Goal: Complete application form

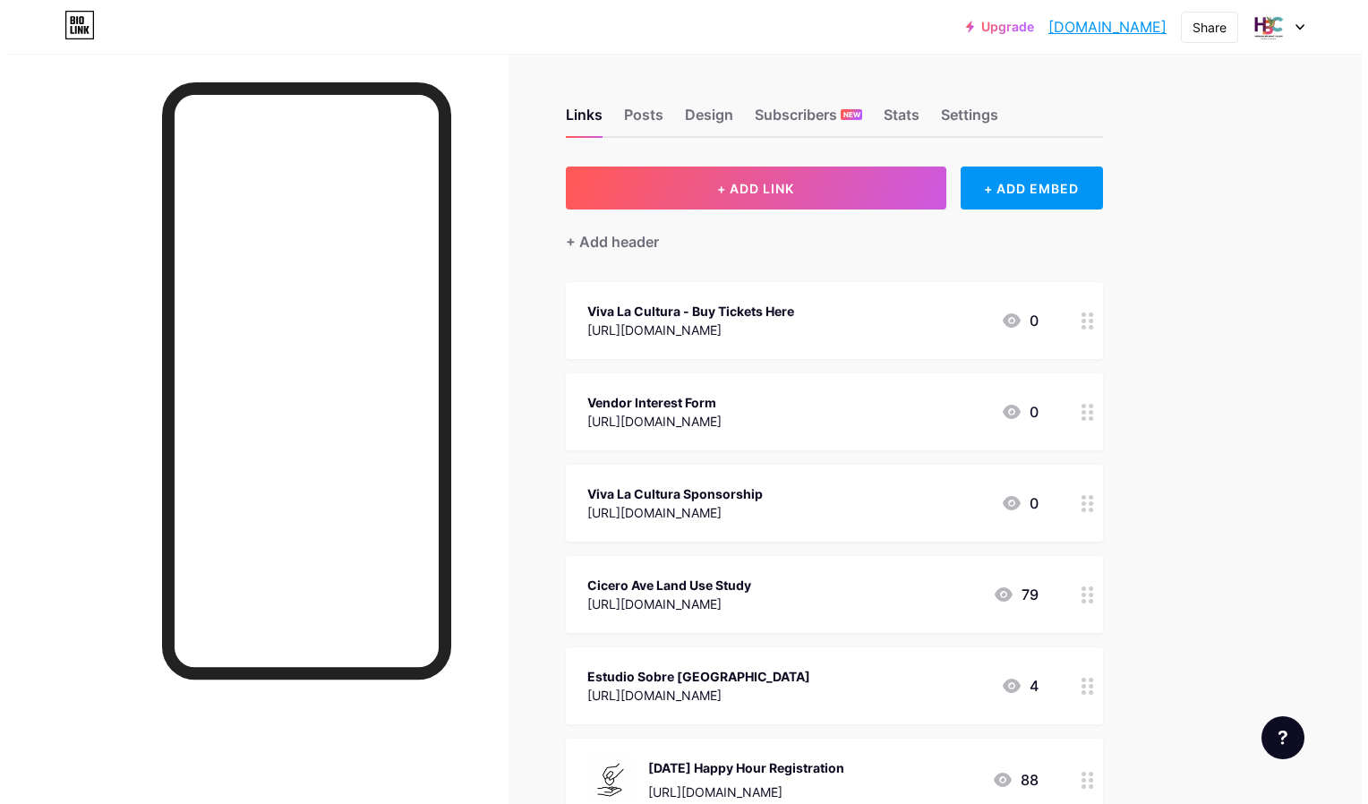
scroll to position [103, 0]
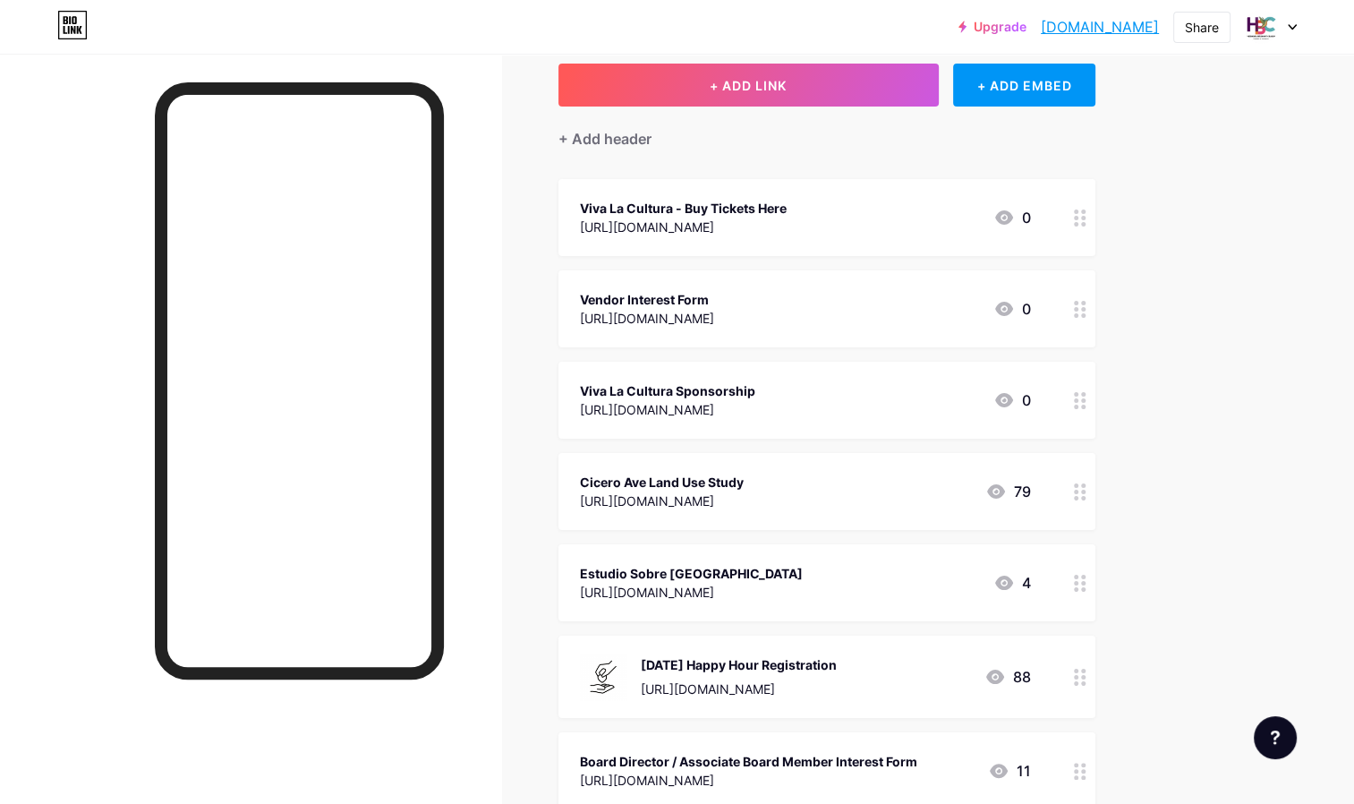
click at [816, 249] on div "Viva La Cultura - Buy Tickets Here [URL][DOMAIN_NAME] 0" at bounding box center [827, 217] width 537 height 77
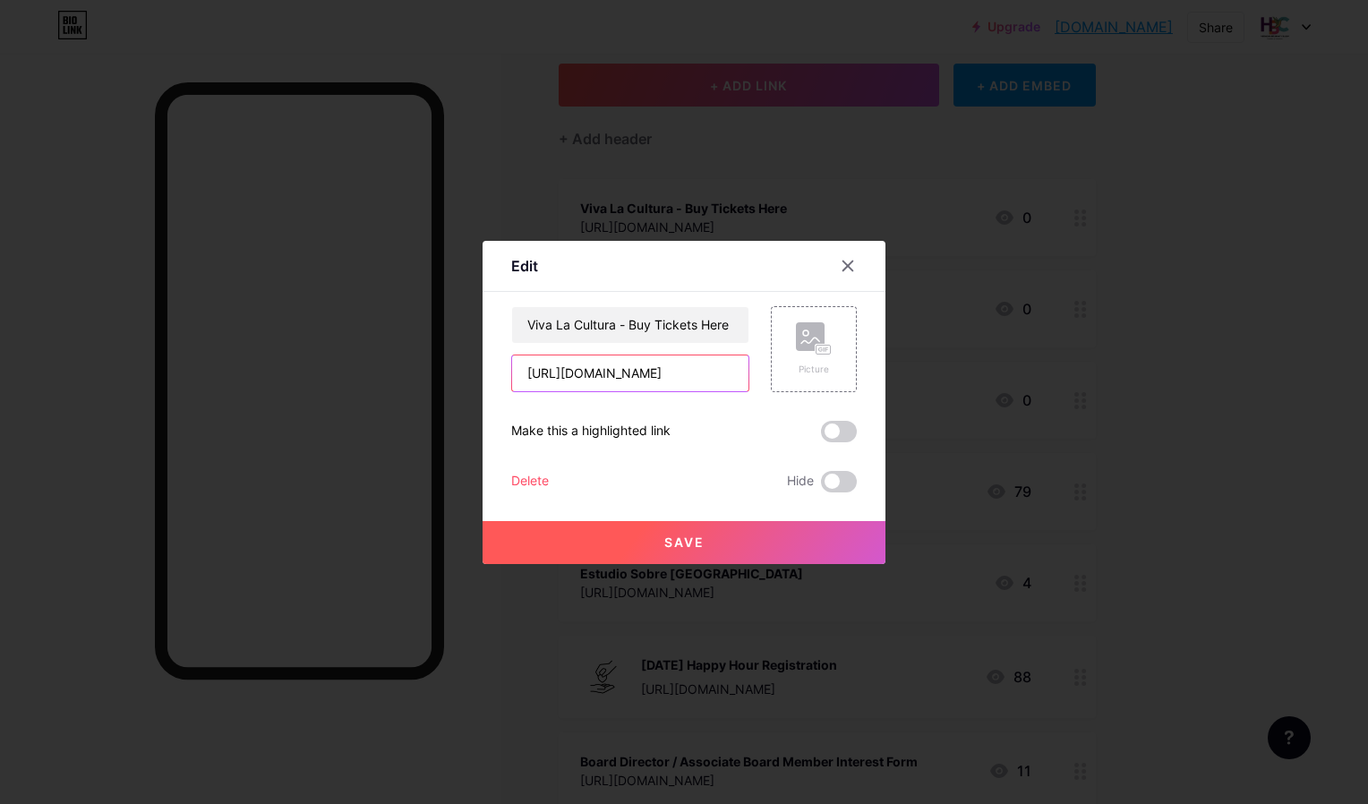
click at [602, 374] on input "[URL][DOMAIN_NAME]" at bounding box center [630, 373] width 236 height 36
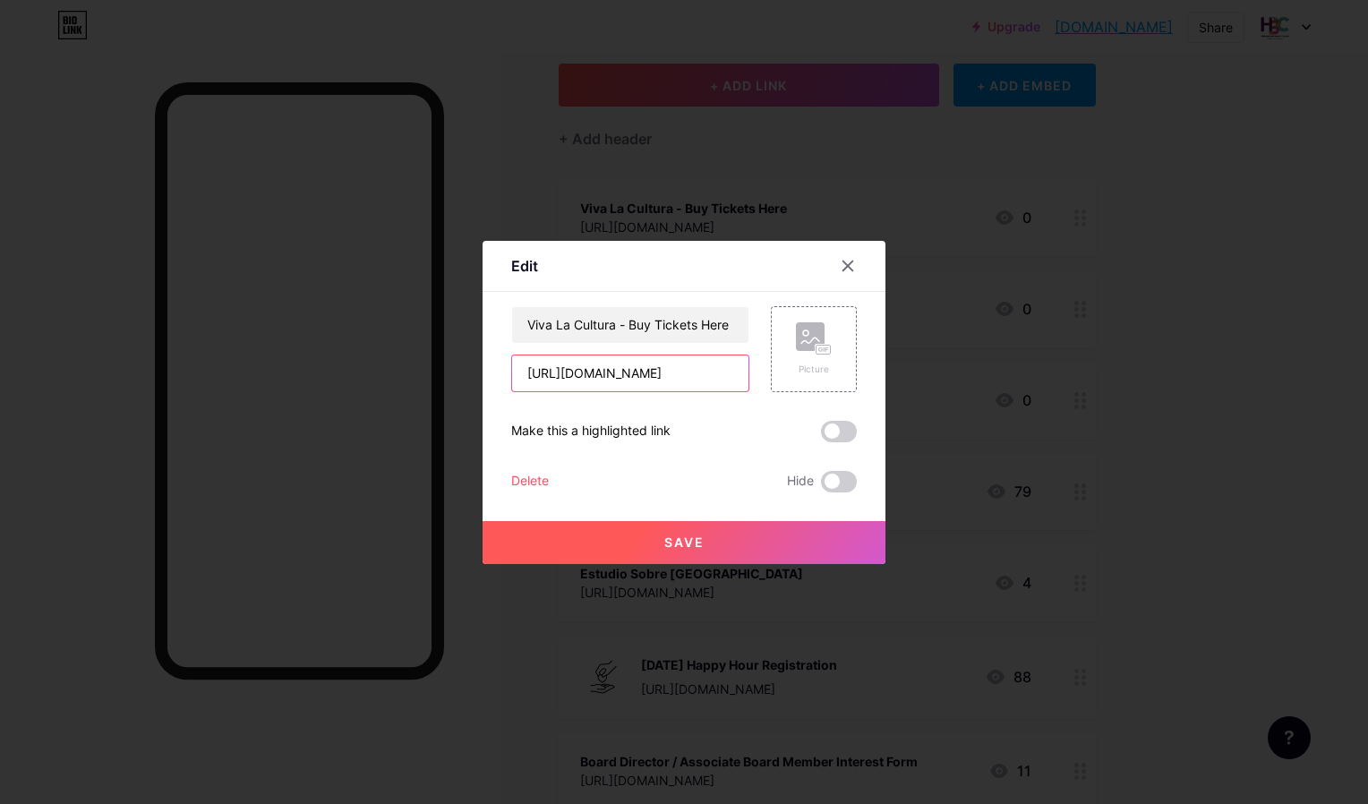
click at [602, 374] on input "[URL][DOMAIN_NAME]" at bounding box center [630, 373] width 236 height 36
drag, startPoint x: 519, startPoint y: 376, endPoint x: 792, endPoint y: 390, distance: 273.4
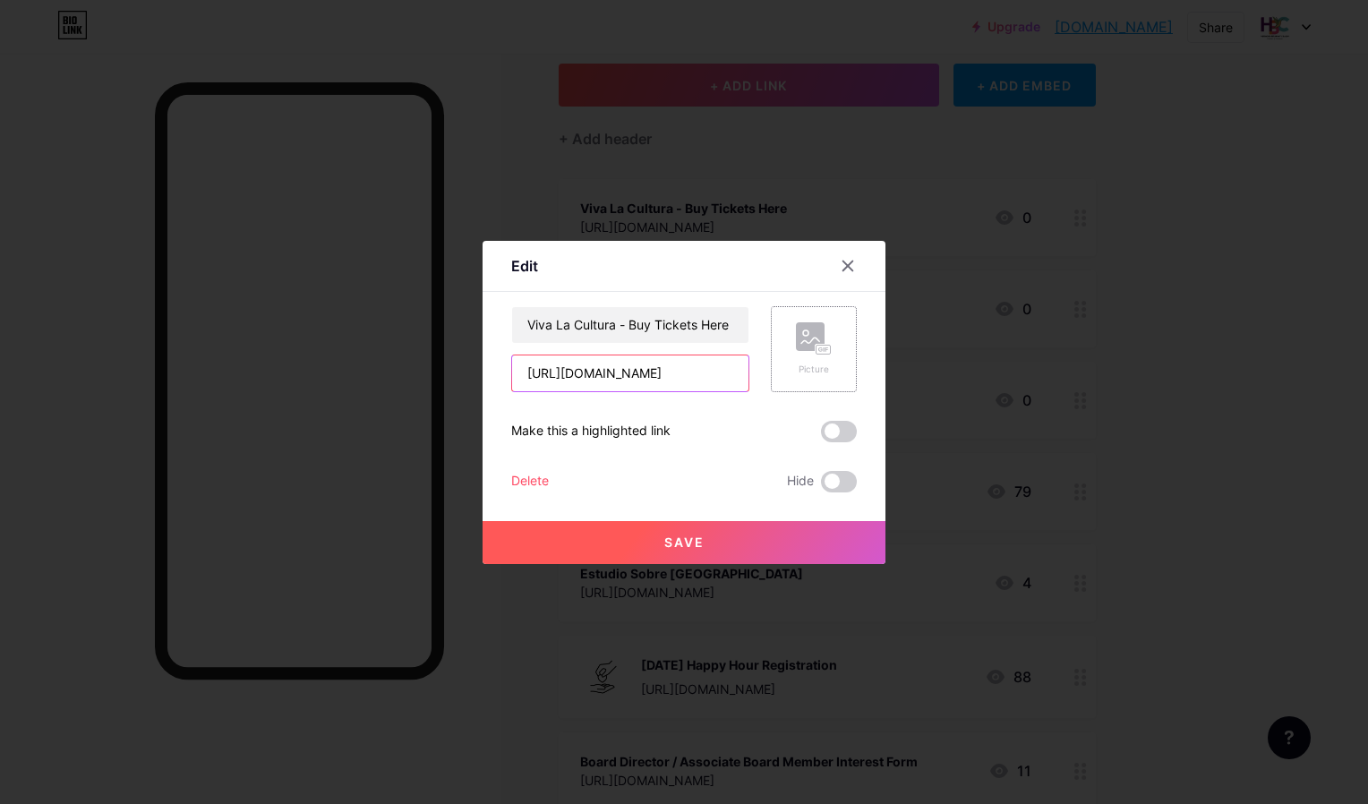
click at [792, 390] on div "Viva La Cultura - Buy Tickets Here [URL][DOMAIN_NAME] Picture" at bounding box center [684, 349] width 346 height 86
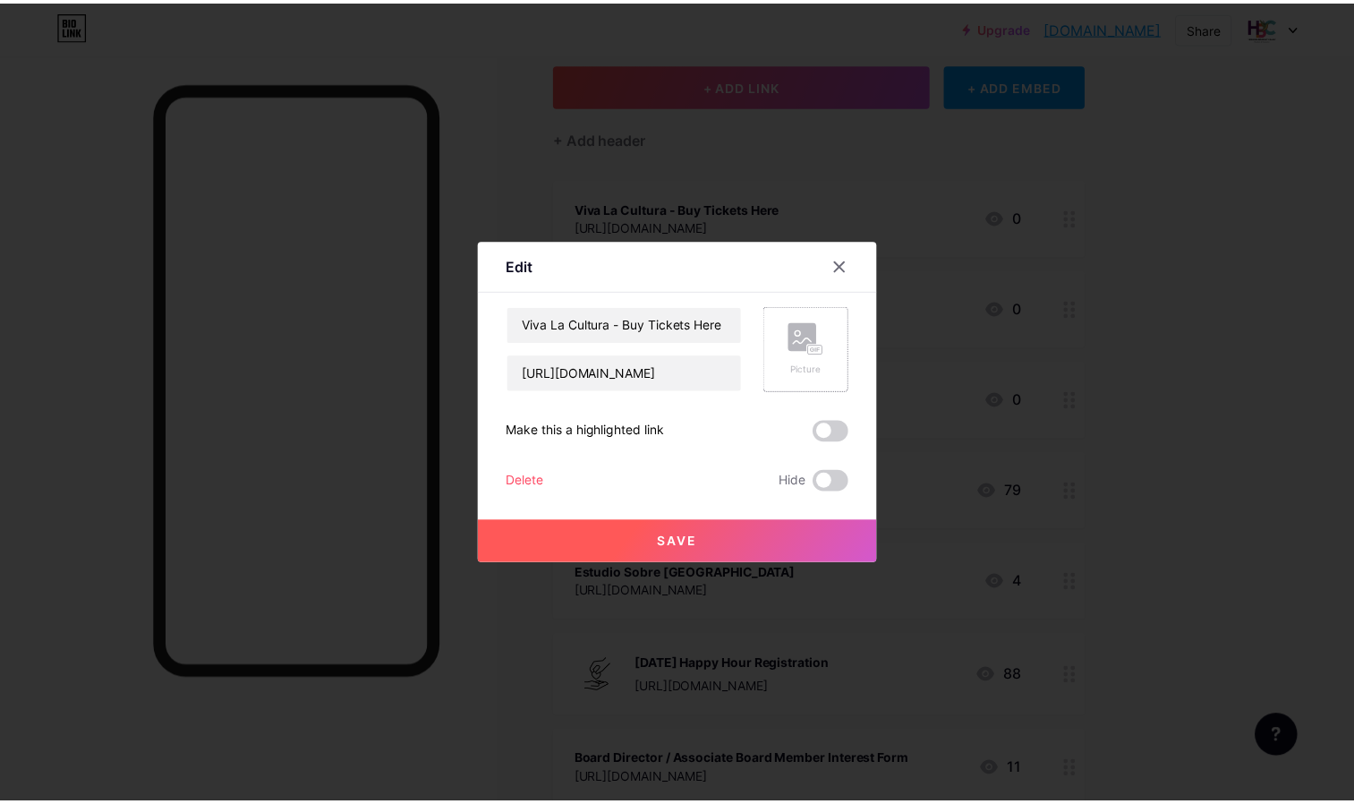
scroll to position [0, 0]
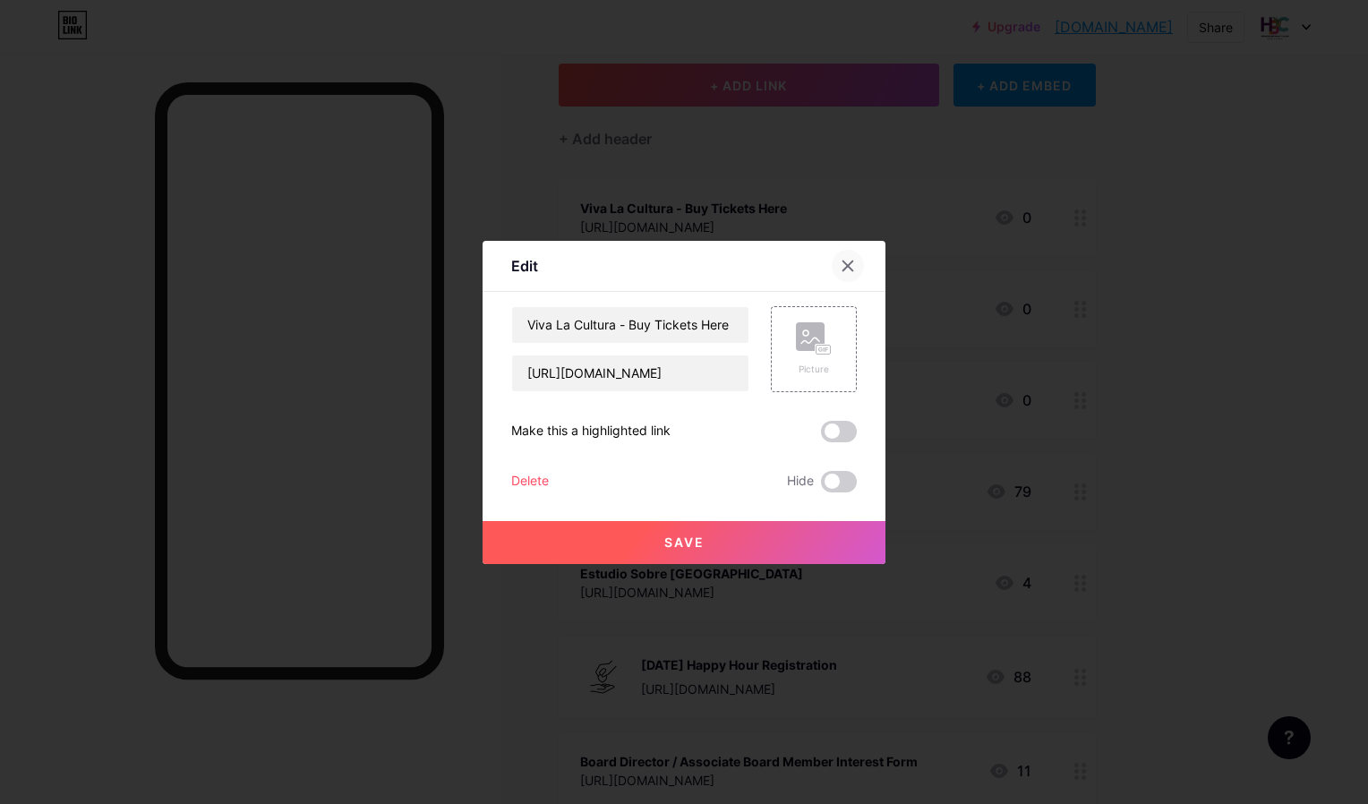
click at [841, 260] on icon at bounding box center [848, 266] width 14 height 14
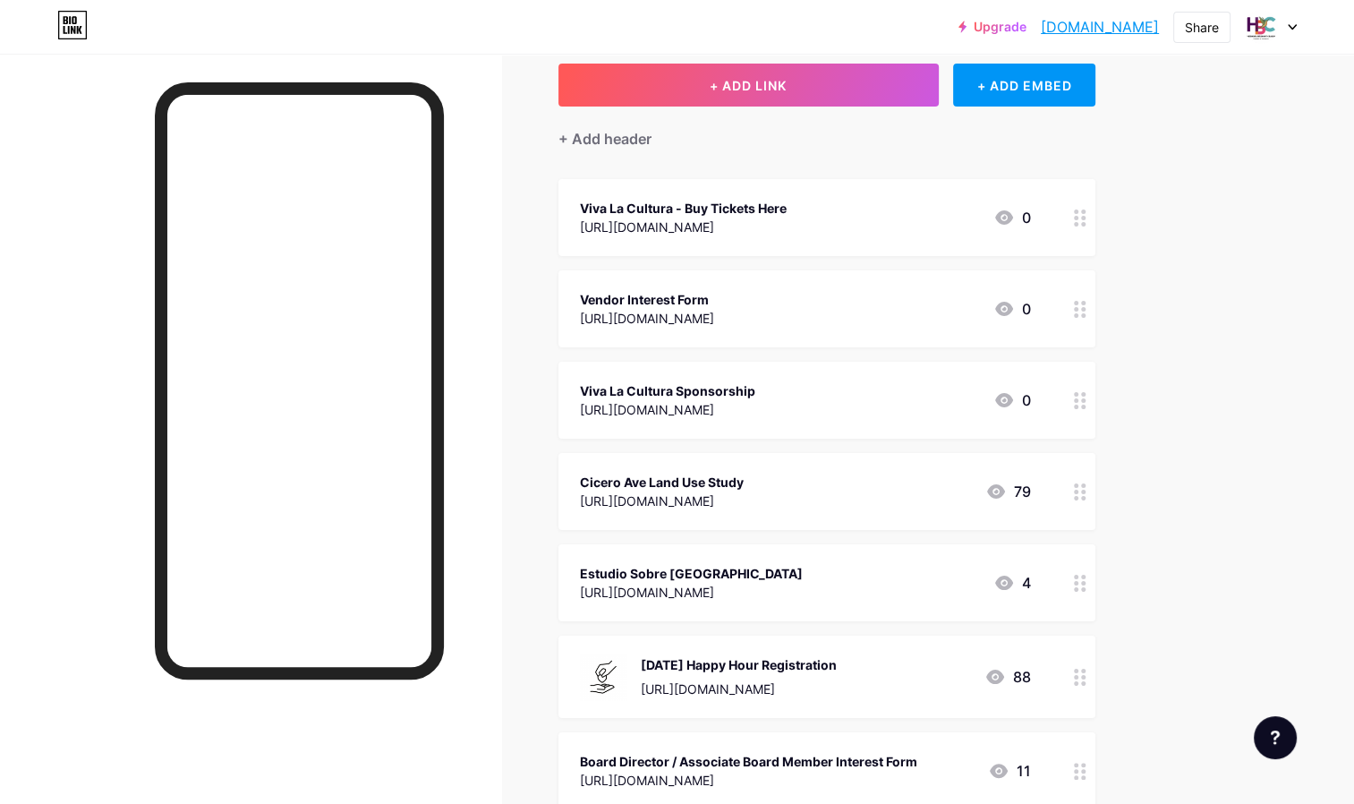
click at [755, 390] on div "Viva La Cultura Sponsorship" at bounding box center [667, 390] width 175 height 19
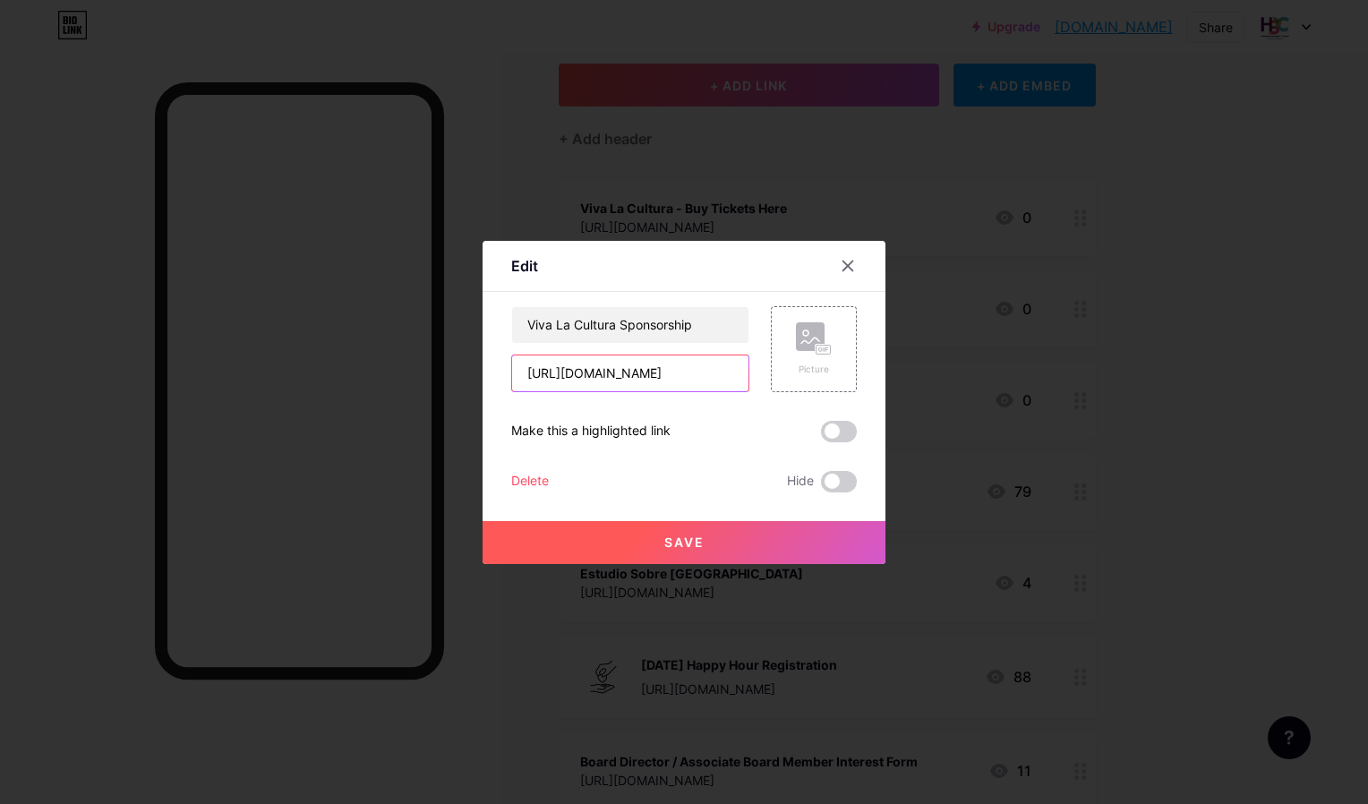
click at [672, 371] on input "[URL][DOMAIN_NAME]" at bounding box center [630, 373] width 236 height 36
click at [843, 266] on icon at bounding box center [848, 265] width 10 height 10
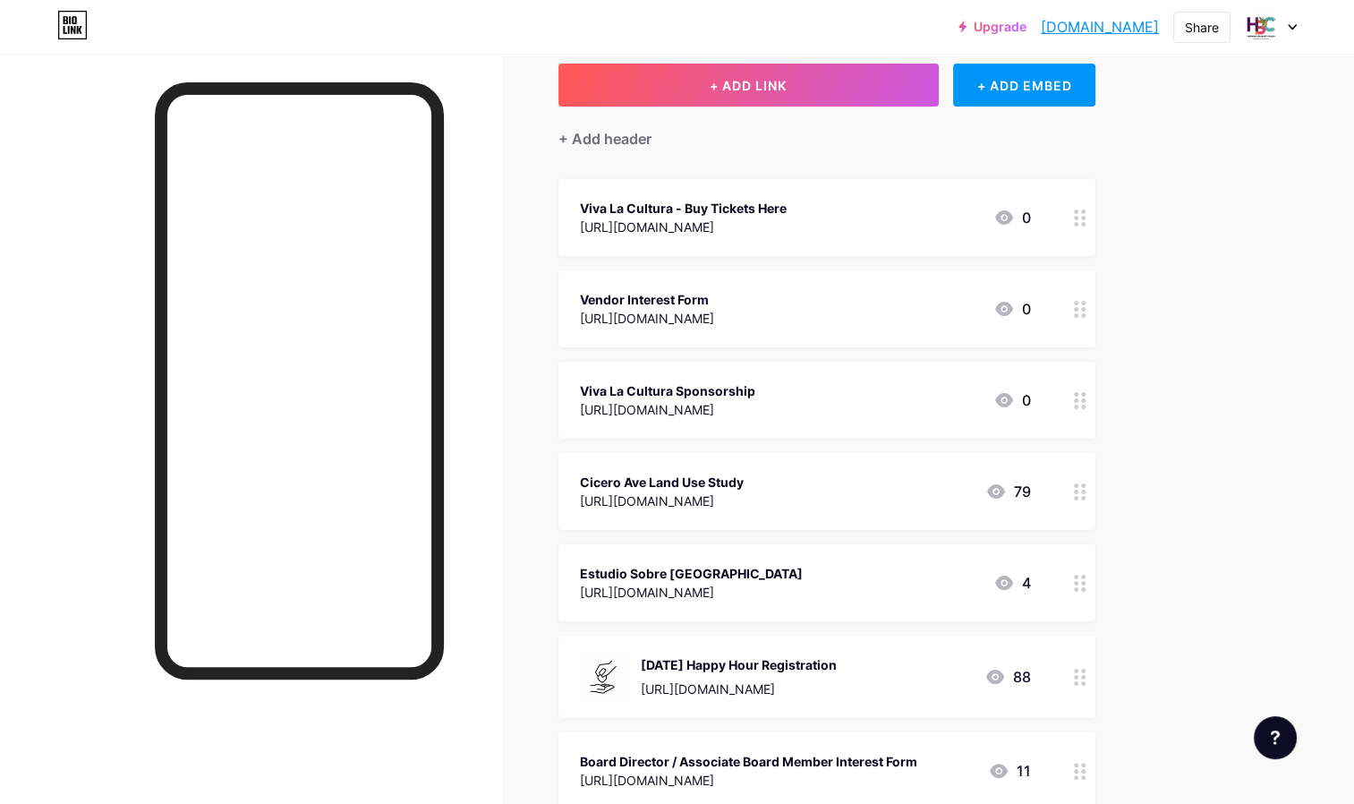
click at [714, 298] on div "Vendor Interest Form" at bounding box center [647, 299] width 134 height 19
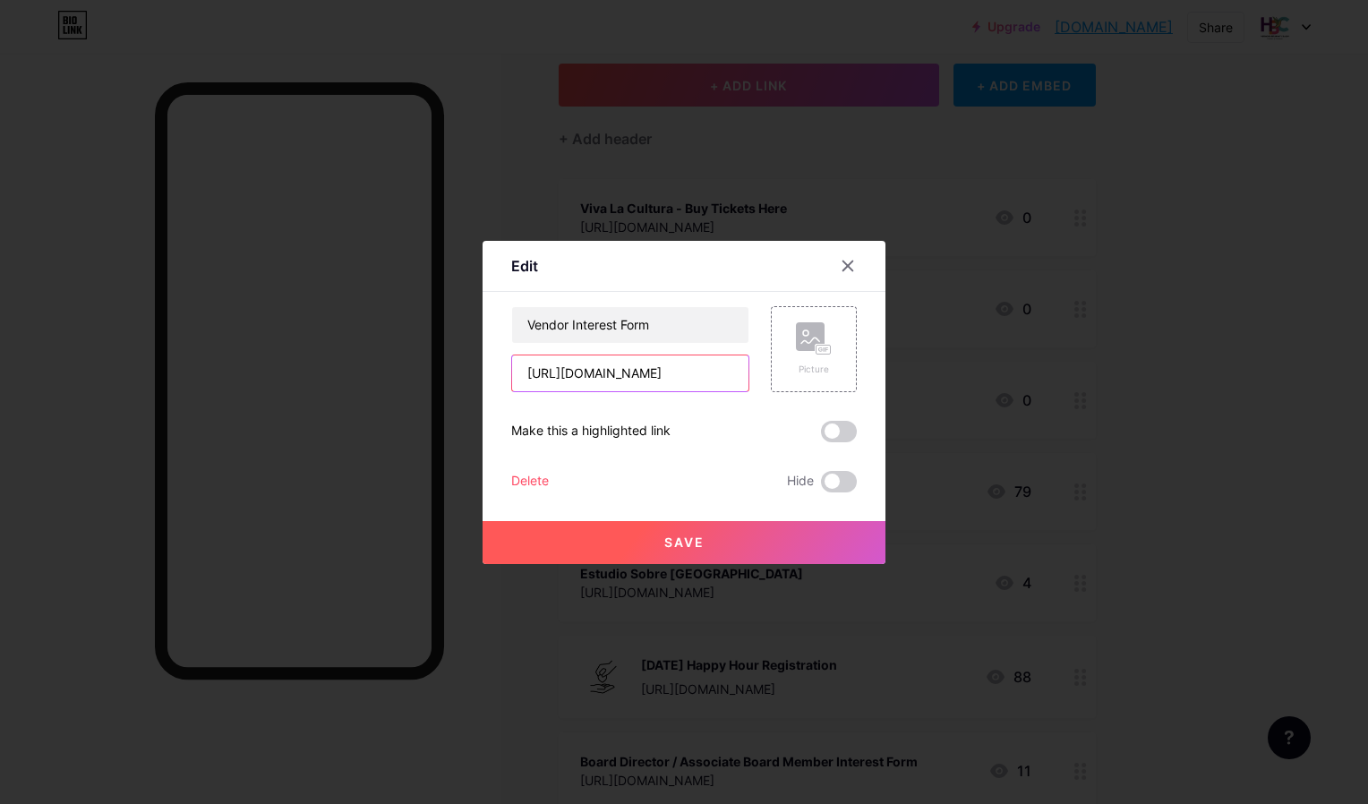
click at [591, 371] on input "[URL][DOMAIN_NAME]" at bounding box center [630, 373] width 236 height 36
click at [841, 266] on icon at bounding box center [848, 266] width 14 height 14
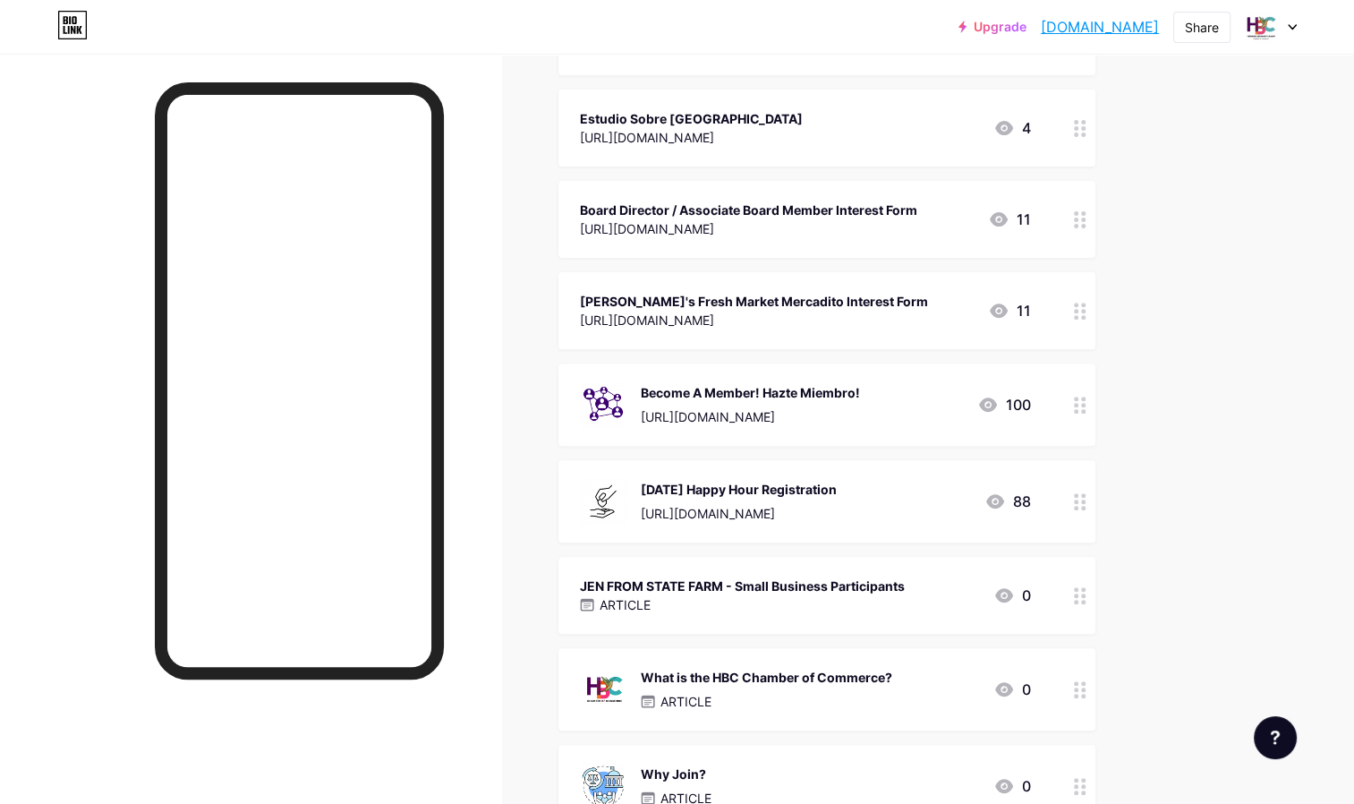
scroll to position [562, 0]
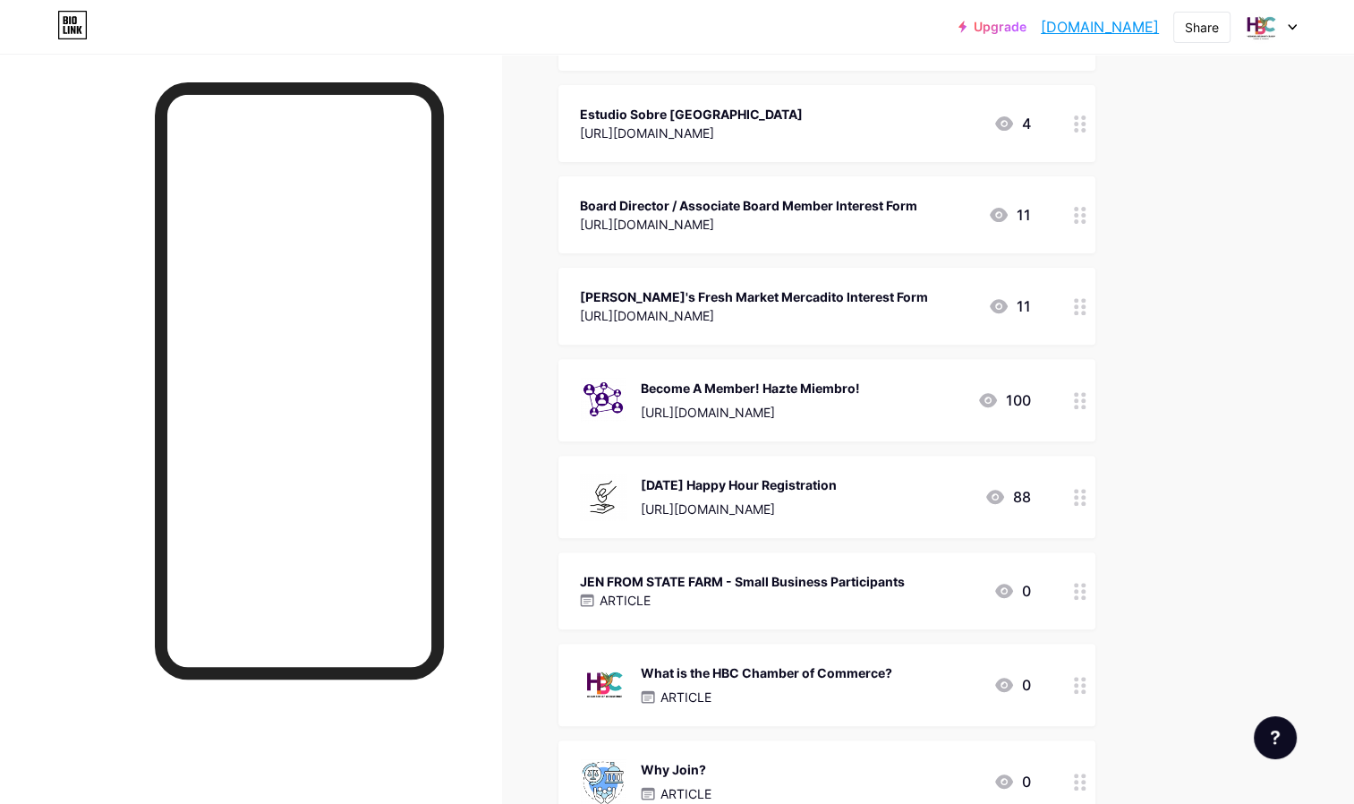
drag, startPoint x: 1069, startPoint y: 593, endPoint x: 1065, endPoint y: 537, distance: 55.6
drag, startPoint x: 1065, startPoint y: 537, endPoint x: 1082, endPoint y: 596, distance: 61.5
click at [1082, 596] on circle at bounding box center [1083, 597] width 4 height 4
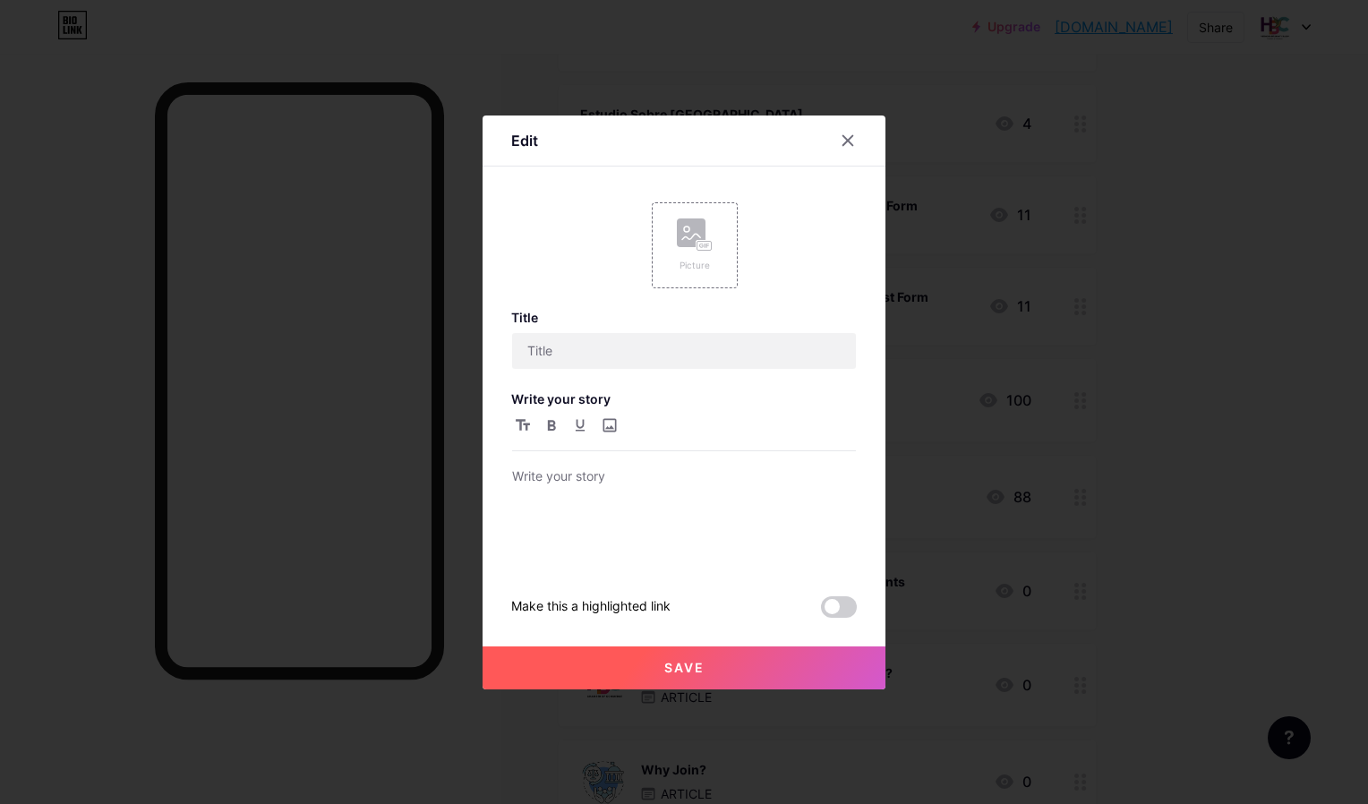
type input "JEN FROM STATE FARM - Small Business Participants"
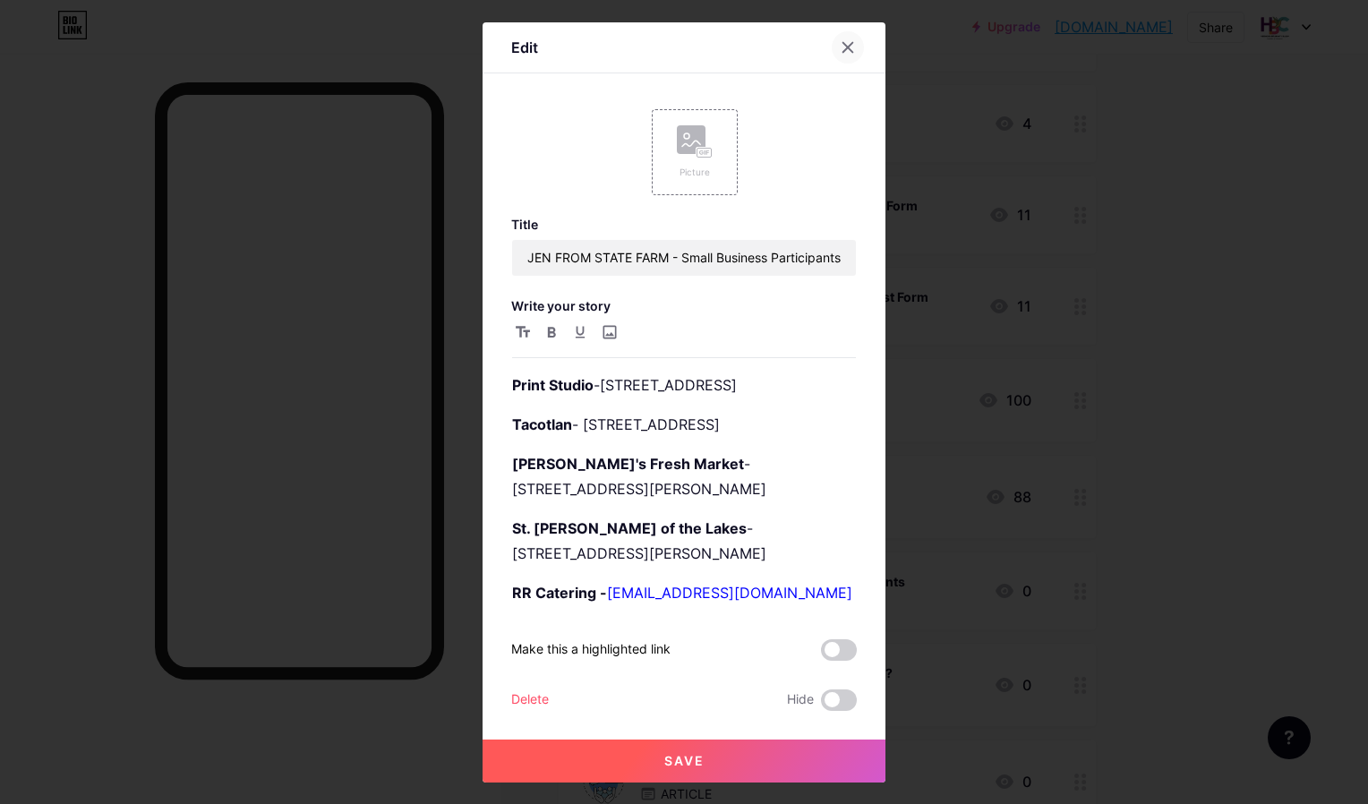
click at [843, 55] on icon at bounding box center [848, 47] width 14 height 14
